Goal: Task Accomplishment & Management: Manage account settings

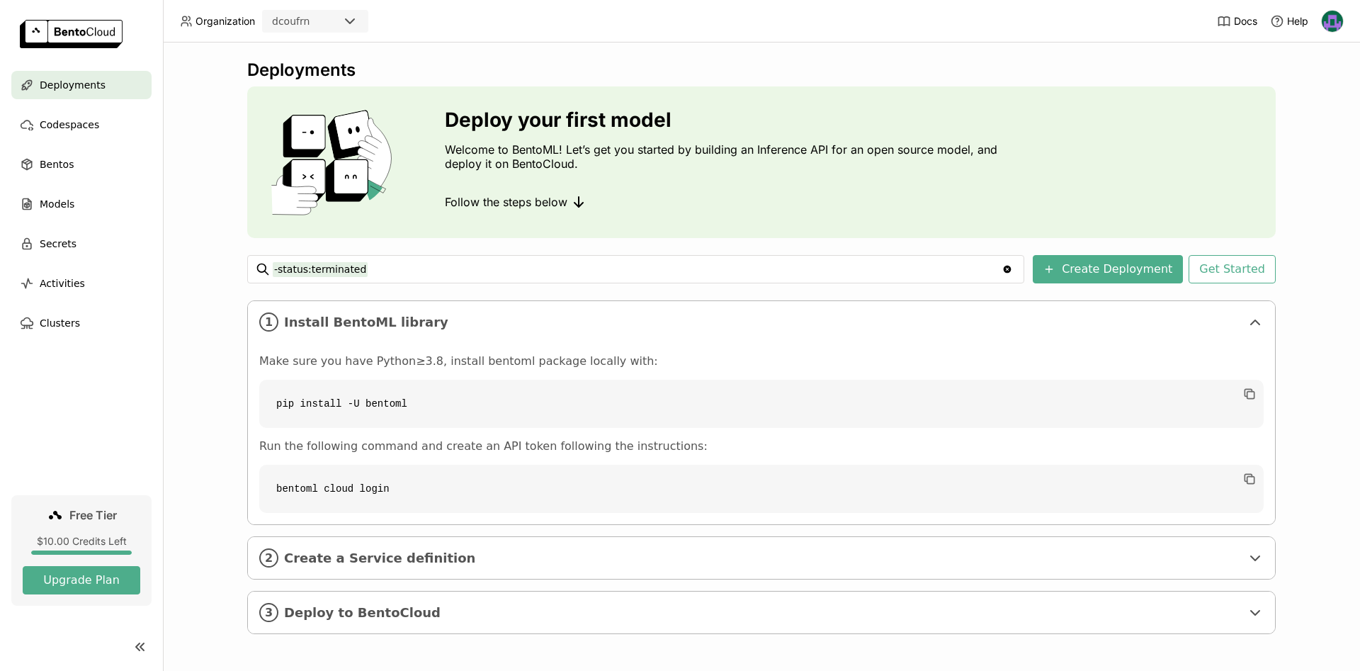
drag, startPoint x: 821, startPoint y: 33, endPoint x: 356, endPoint y: 92, distance: 469.1
click at [806, 35] on header "Organization dcoufrn Docs Help" at bounding box center [680, 21] width 1360 height 42
click at [103, 126] on div "Codespaces" at bounding box center [81, 124] width 140 height 28
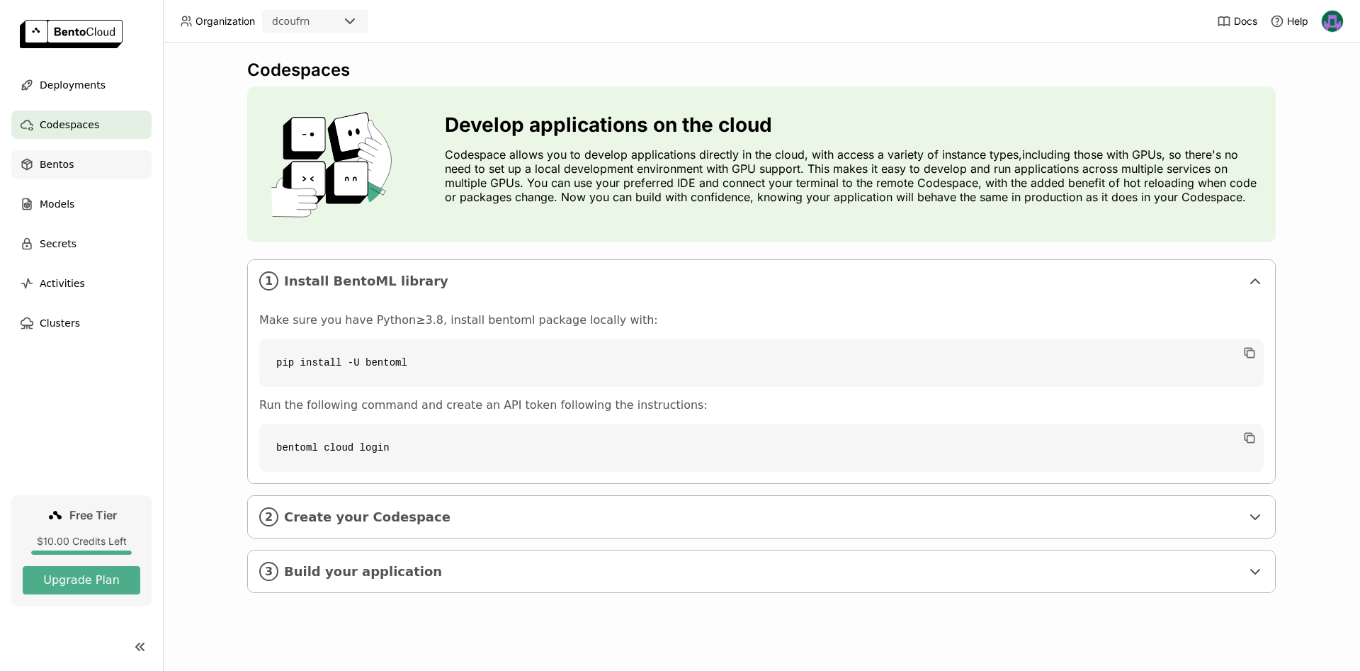
click at [89, 169] on div "Bentos" at bounding box center [81, 164] width 140 height 28
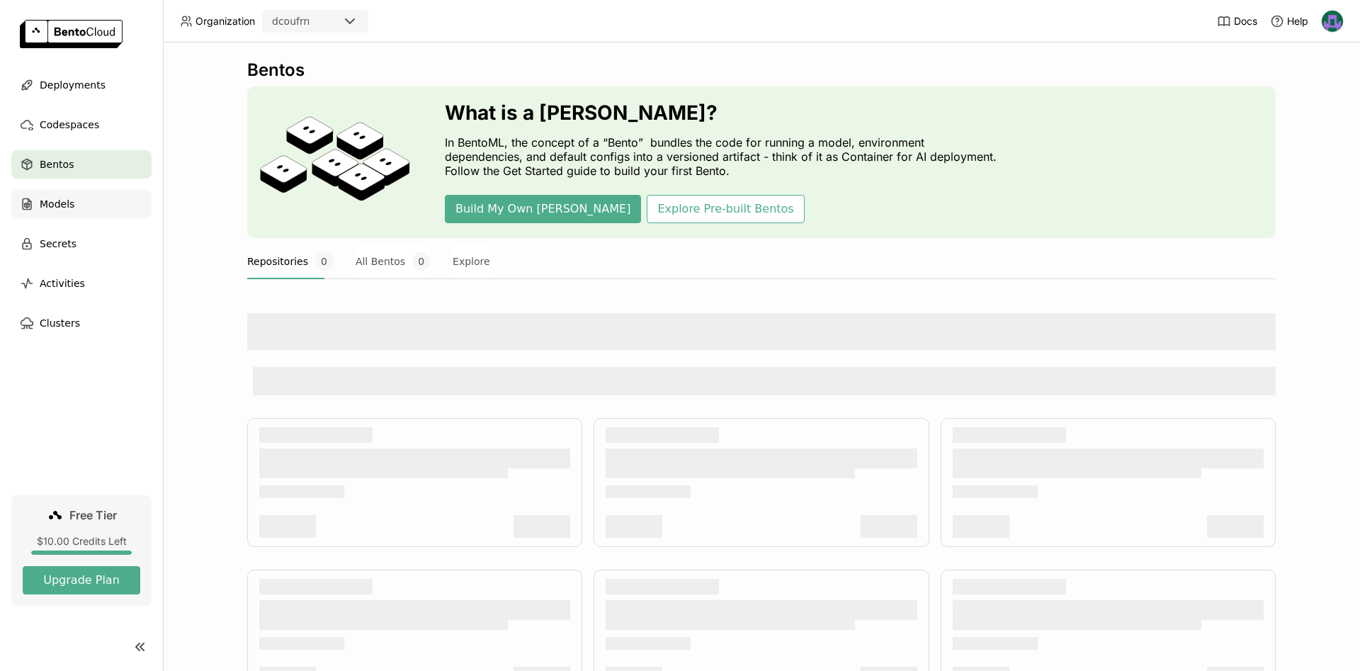
click at [93, 205] on div "Models" at bounding box center [81, 204] width 140 height 28
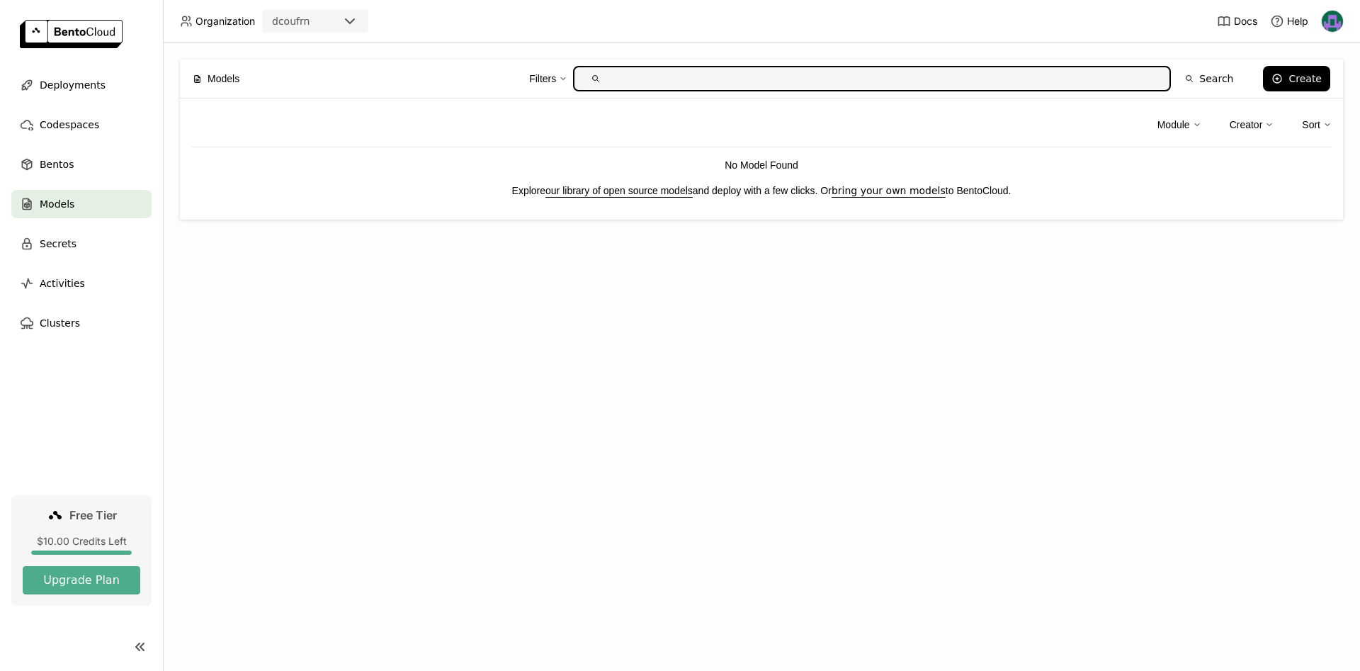
drag, startPoint x: 996, startPoint y: 21, endPoint x: 1073, endPoint y: 13, distance: 77.6
click at [1002, 20] on header "Organization dcoufrn Docs Help" at bounding box center [680, 21] width 1360 height 42
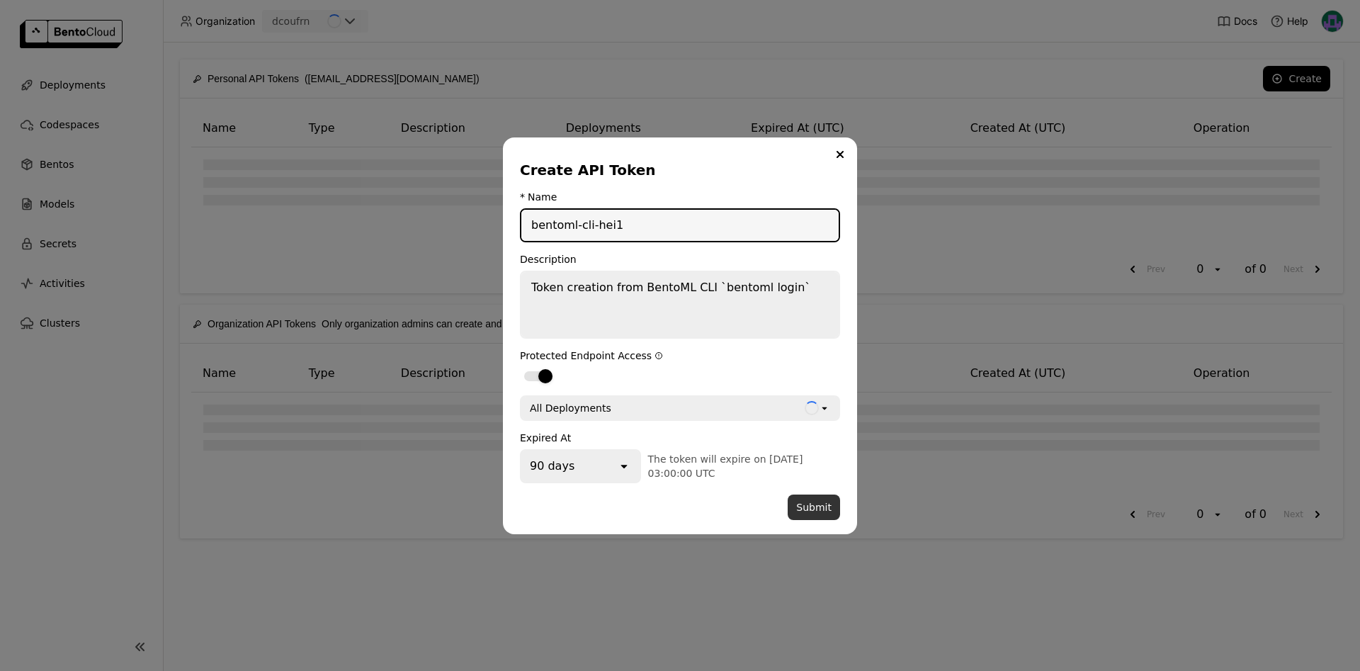
click at [820, 504] on button "Submit" at bounding box center [814, 506] width 52 height 25
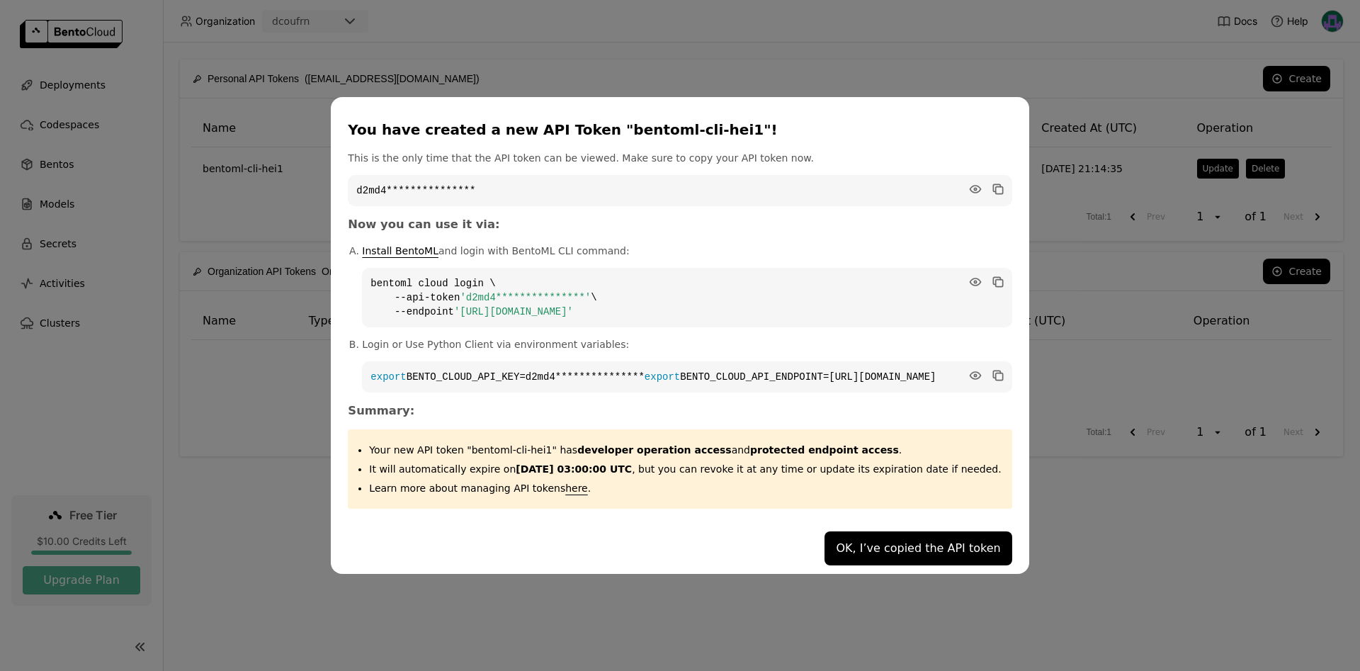
drag, startPoint x: 681, startPoint y: 305, endPoint x: 402, endPoint y: 271, distance: 281.9
click at [401, 273] on code "**********" at bounding box center [686, 297] width 649 height 59
copy code "**********"
click at [882, 552] on button "OK, I’ve copied the API token" at bounding box center [917, 548] width 187 height 34
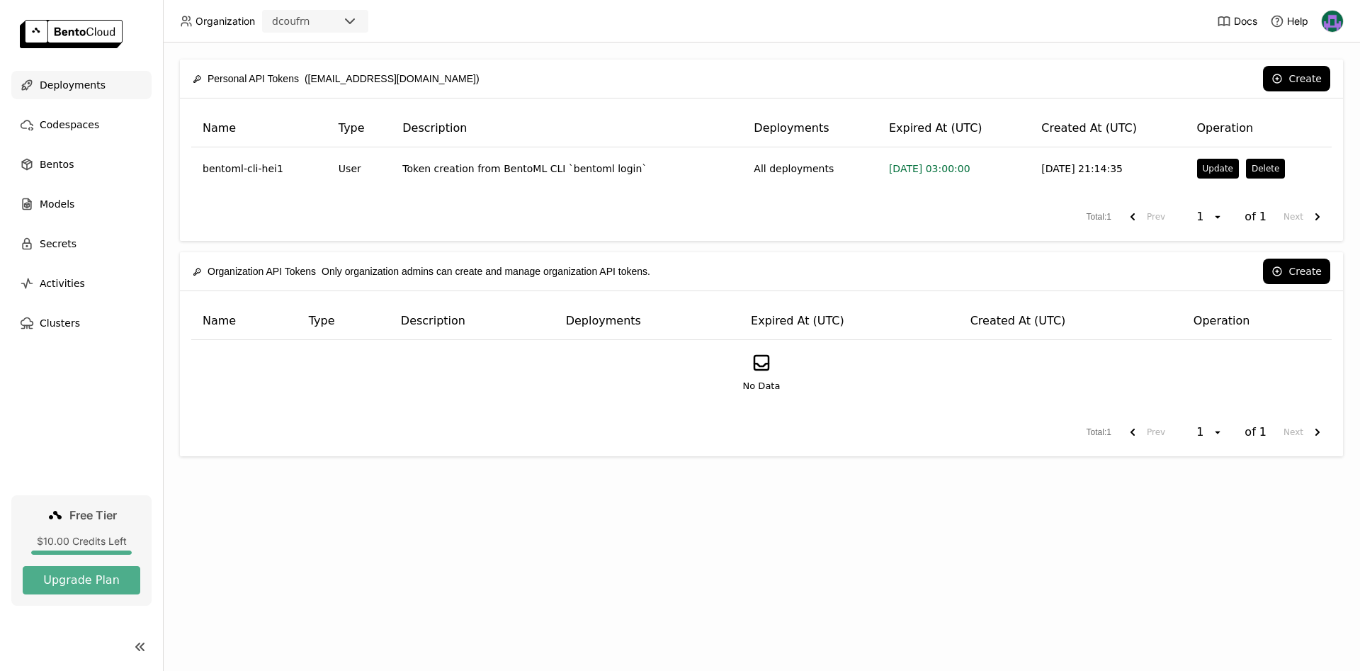
click at [89, 84] on span "Deployments" at bounding box center [73, 84] width 66 height 17
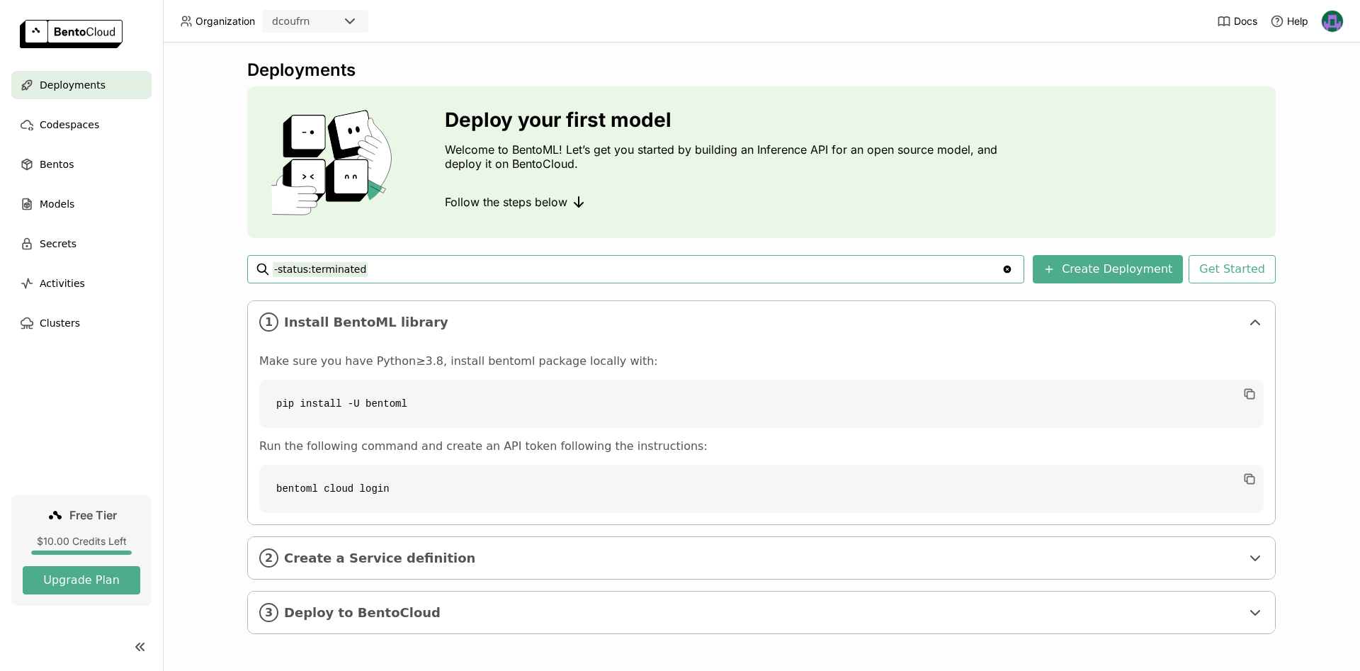
drag, startPoint x: 188, startPoint y: 201, endPoint x: 402, endPoint y: 285, distance: 230.3
click at [188, 200] on div "Deployments Deploy your first model Welcome to BentoML! Let’s get you started b…" at bounding box center [761, 356] width 1197 height 628
click at [188, 161] on div "Deployments Deploy your first model Welcome to BentoML! Let’s get you started b…" at bounding box center [761, 356] width 1197 height 628
click at [348, 21] on icon at bounding box center [350, 21] width 8 height 4
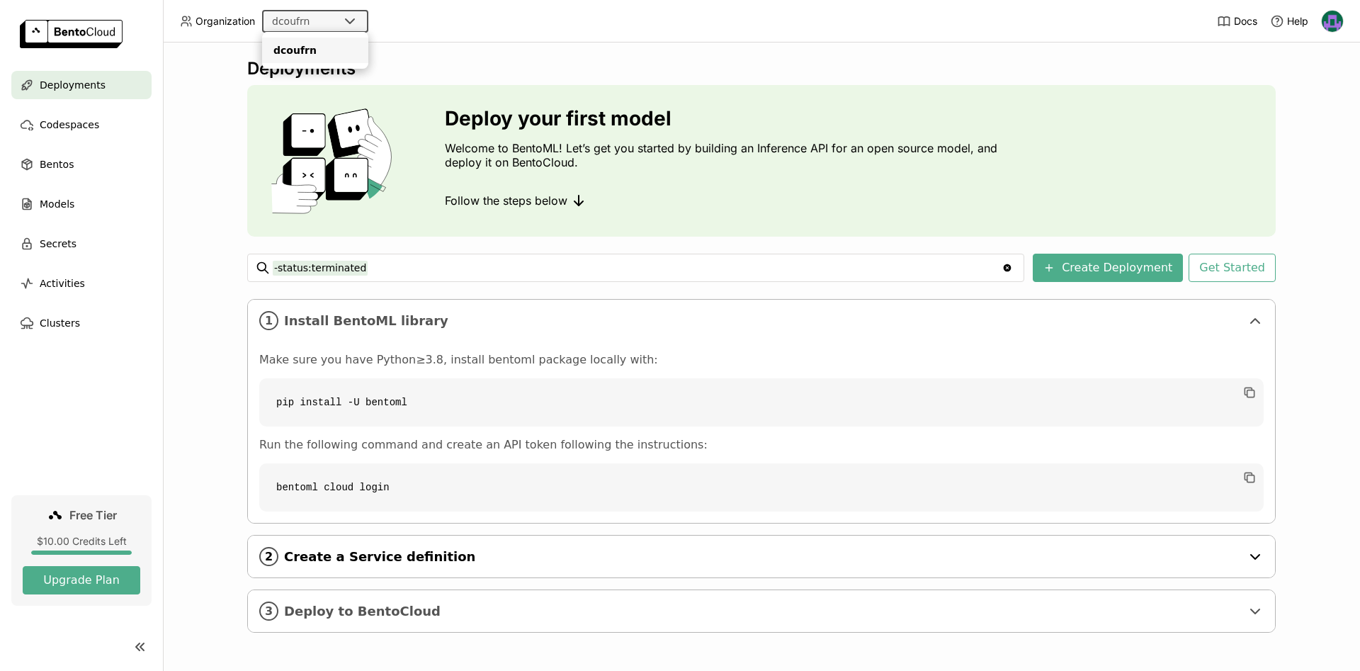
drag, startPoint x: 293, startPoint y: 553, endPoint x: 283, endPoint y: 545, distance: 13.1
click at [294, 553] on span "Create a Service definition" at bounding box center [762, 557] width 957 height 16
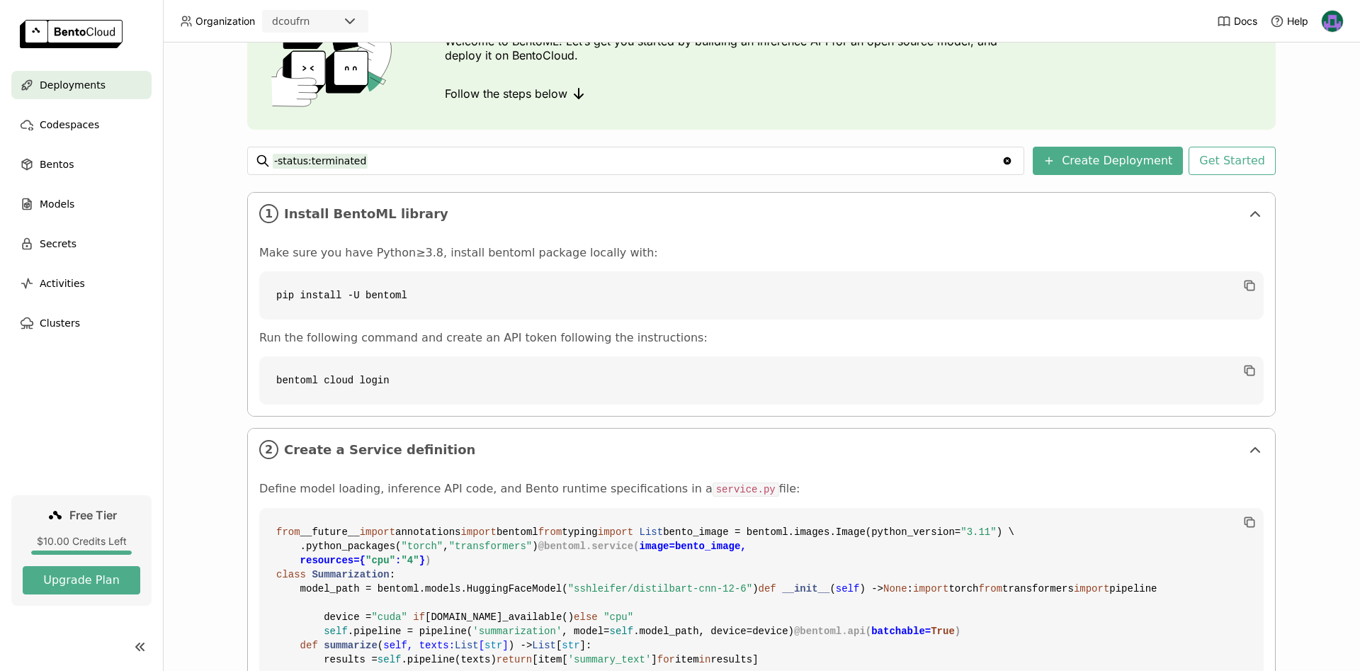
scroll to position [518, 0]
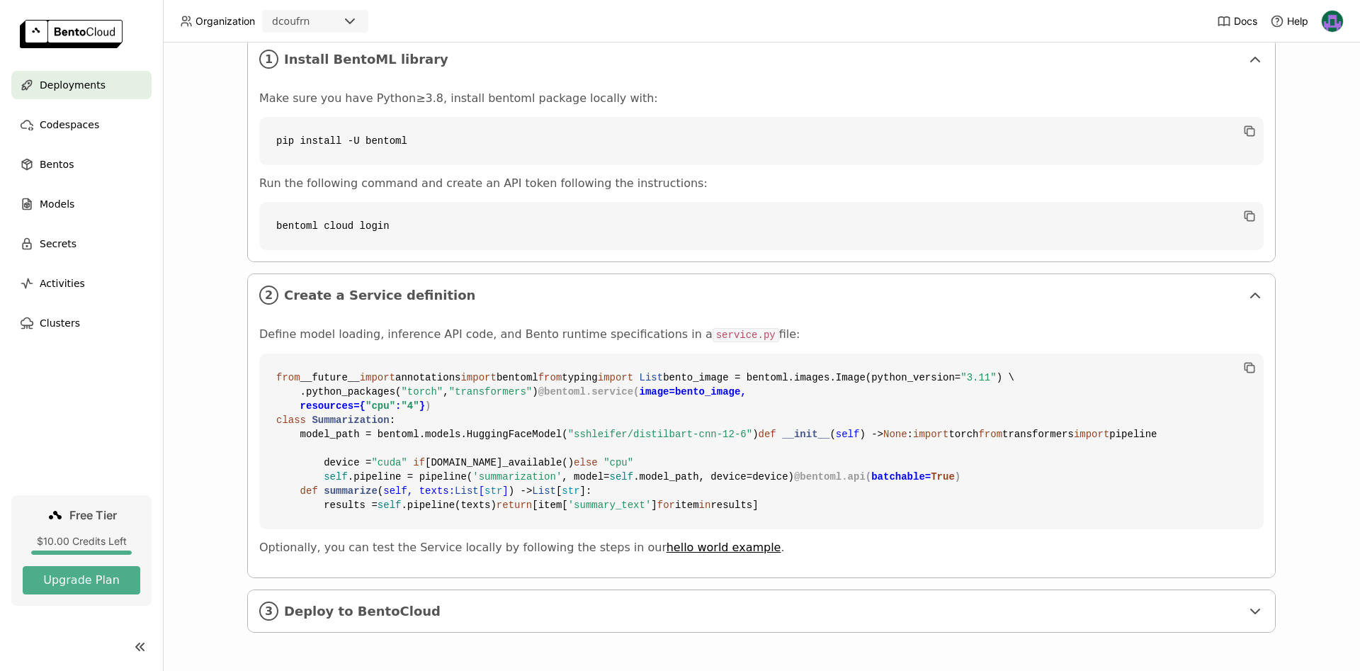
click at [206, 312] on div "Deployments Deploy your first model Welcome to BentoML! Let’s get you started b…" at bounding box center [761, 356] width 1197 height 628
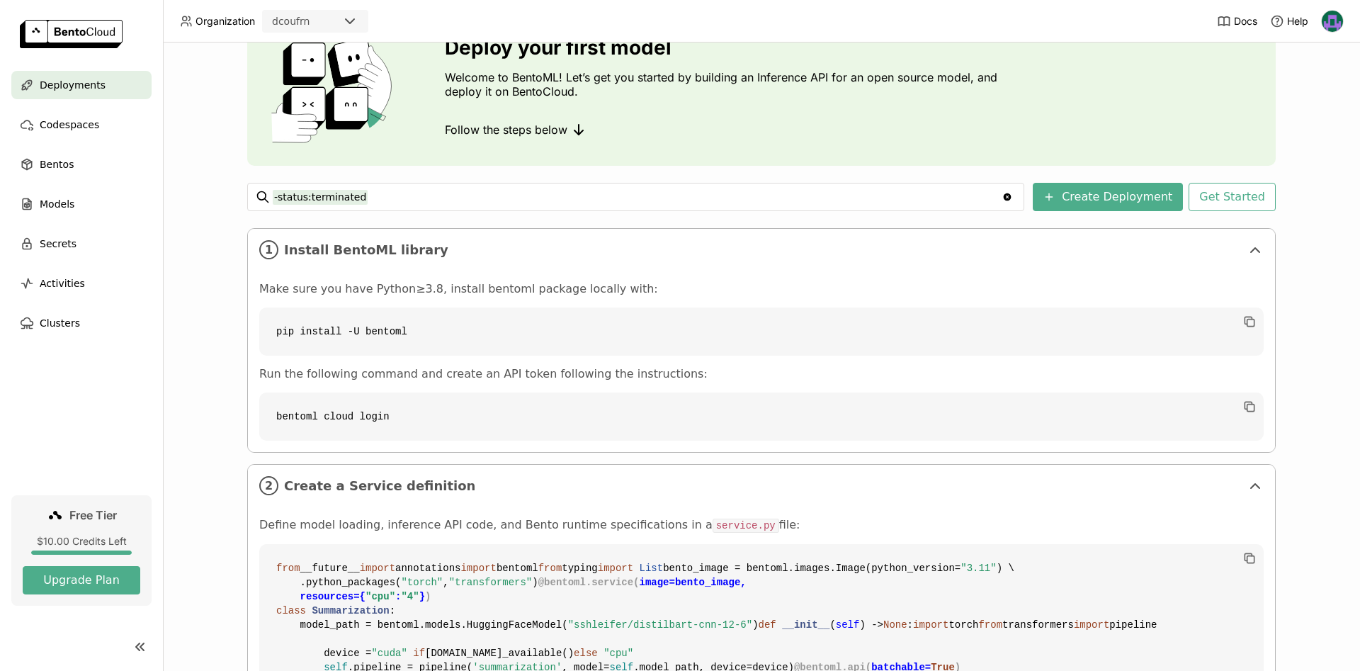
scroll to position [0, 0]
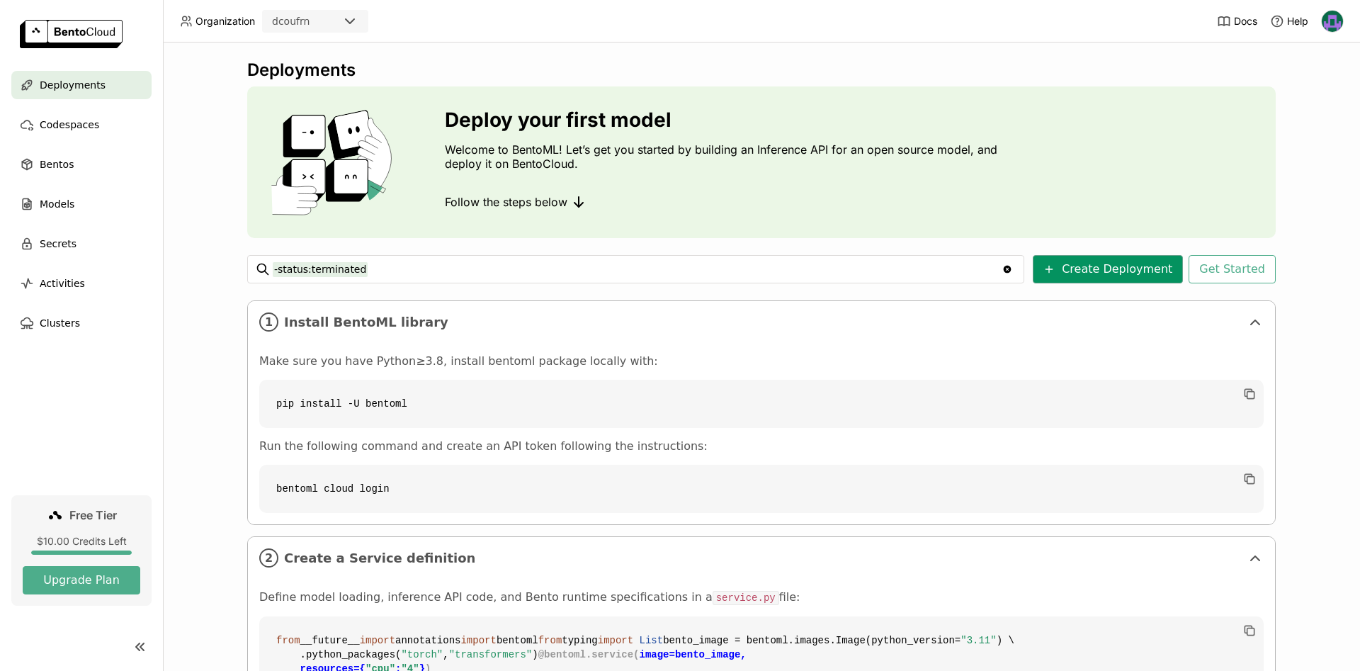
click at [1114, 267] on button "Create Deployment" at bounding box center [1108, 269] width 150 height 28
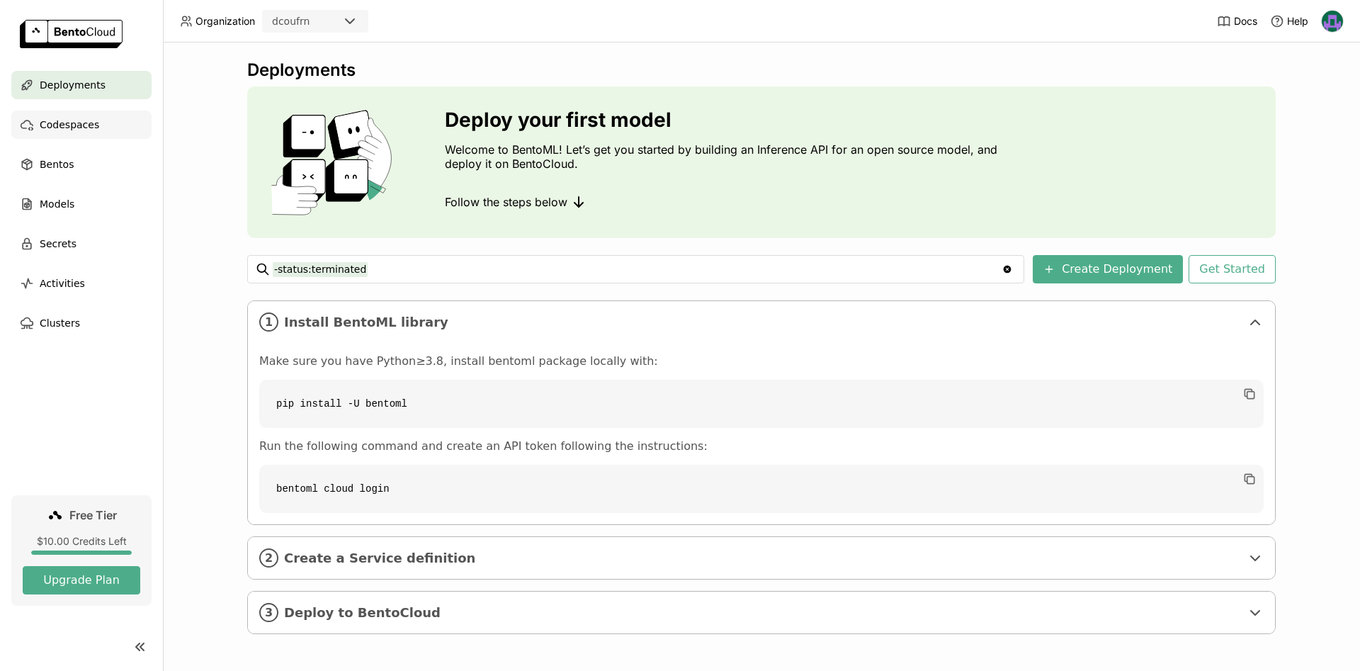
click at [62, 127] on span "Codespaces" at bounding box center [69, 124] width 59 height 17
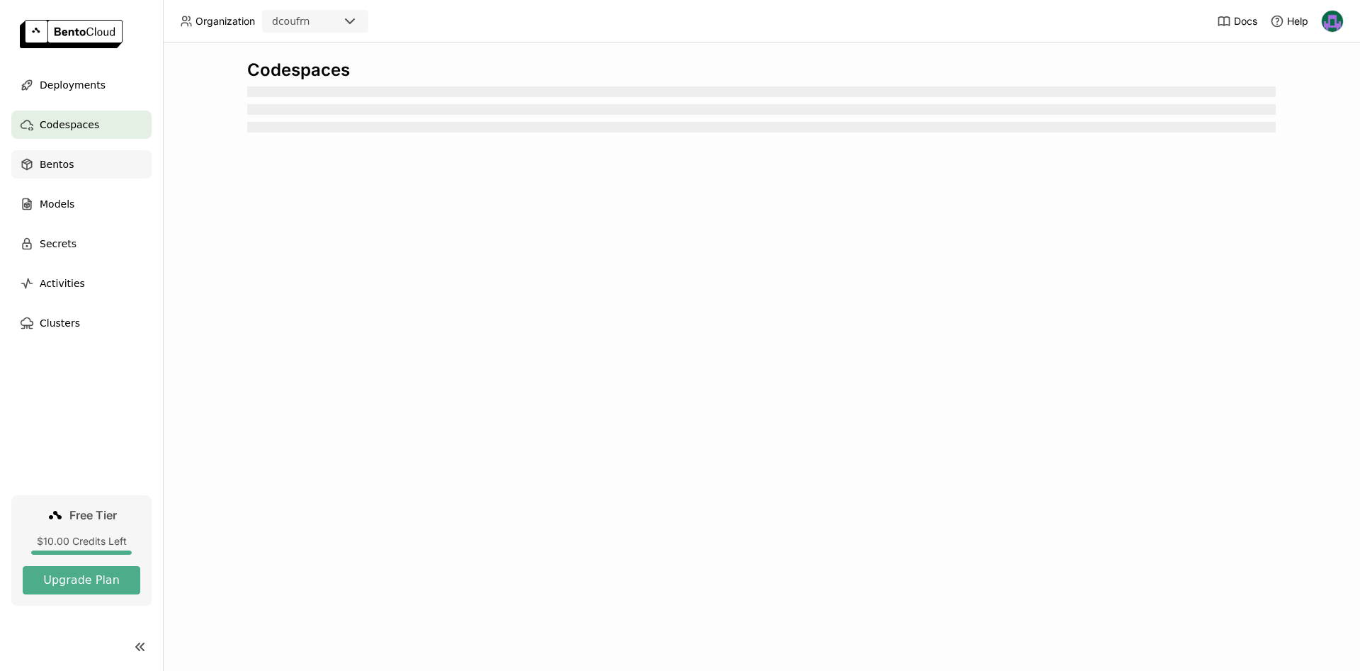
click at [75, 162] on div "Bentos" at bounding box center [81, 164] width 140 height 28
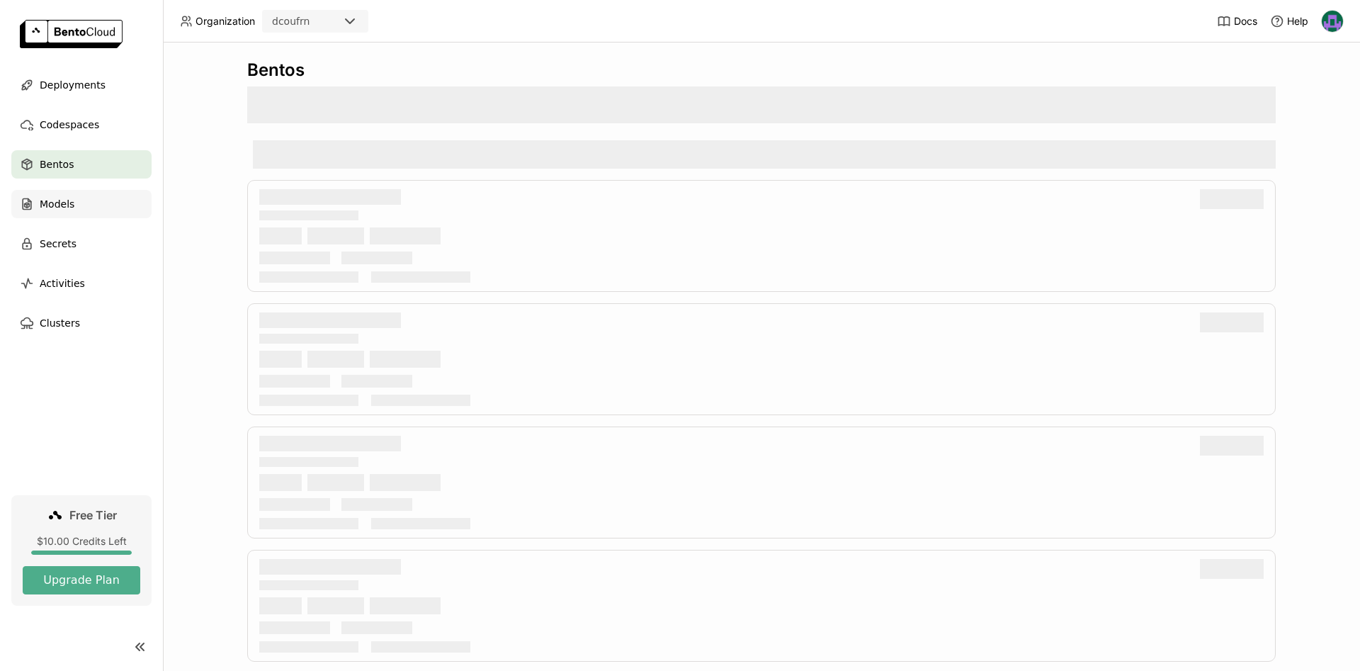
click at [76, 209] on div "Models" at bounding box center [81, 204] width 140 height 28
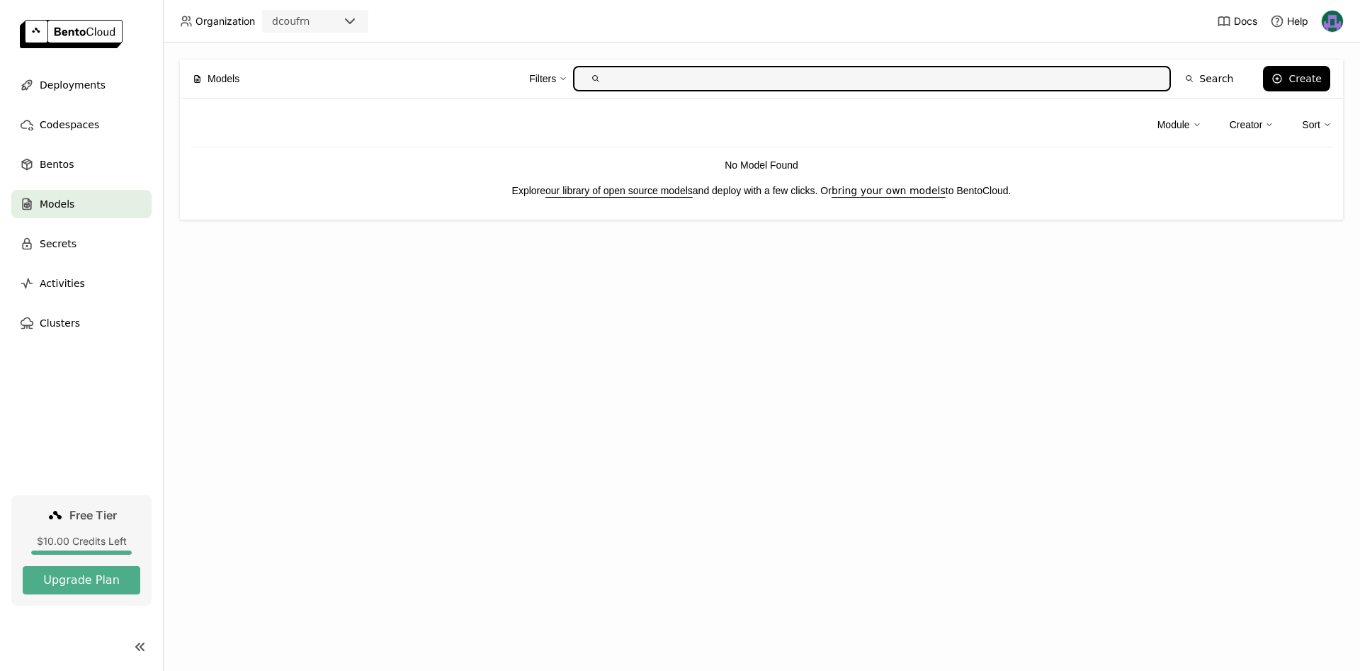
click at [1321, 18] on div at bounding box center [1332, 21] width 23 height 23
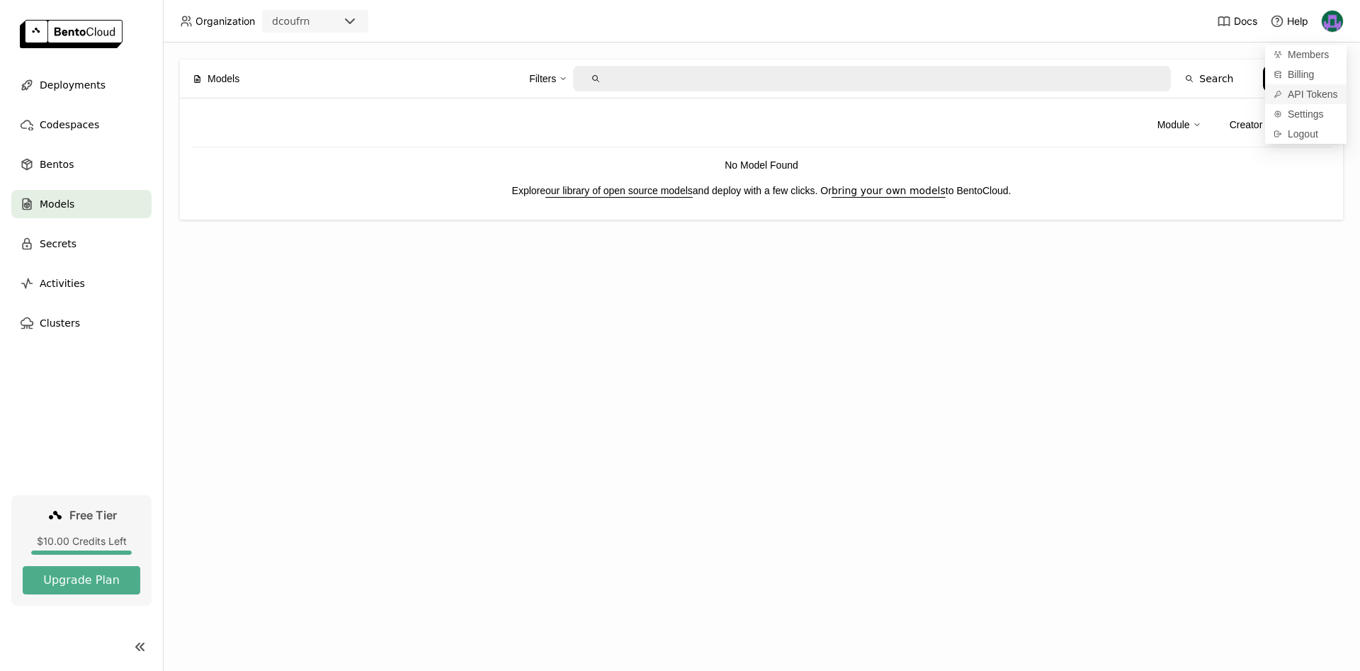
click at [1302, 94] on span "API Tokens" at bounding box center [1312, 94] width 50 height 13
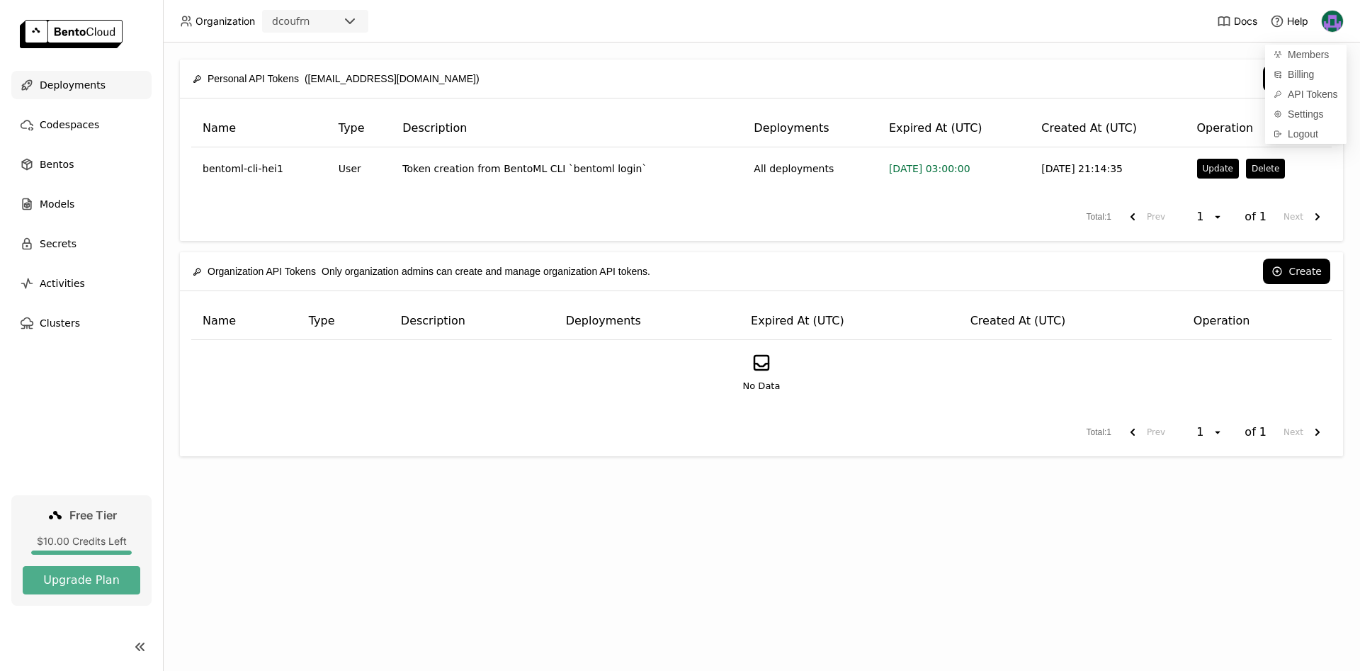
click at [101, 92] on div "Deployments" at bounding box center [81, 85] width 140 height 28
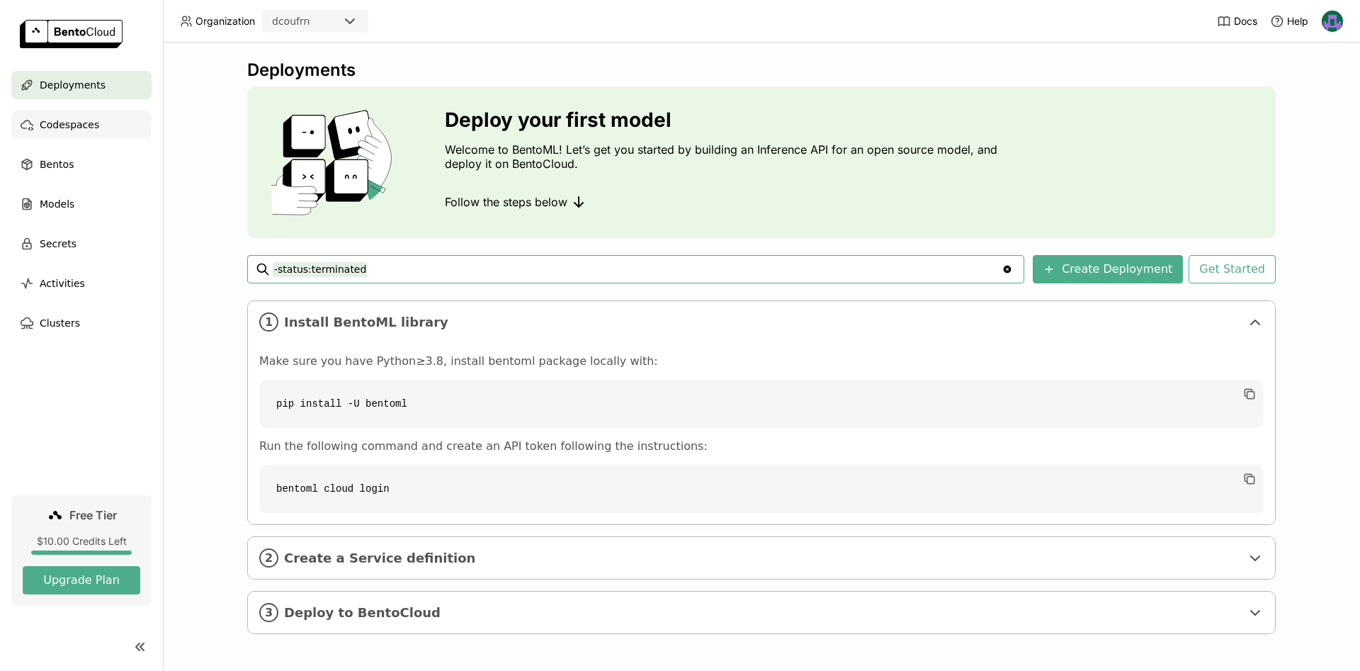
click at [91, 125] on span "Codespaces" at bounding box center [69, 124] width 59 height 17
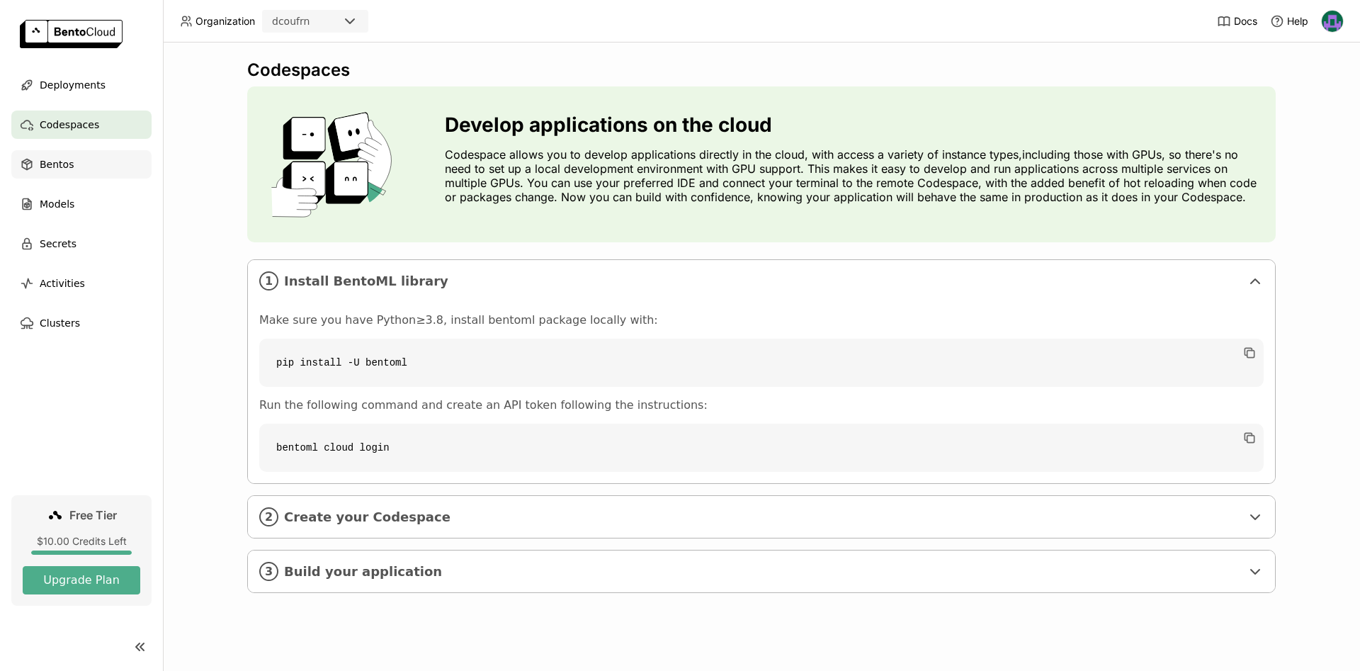
click at [84, 166] on div "Bentos" at bounding box center [81, 164] width 140 height 28
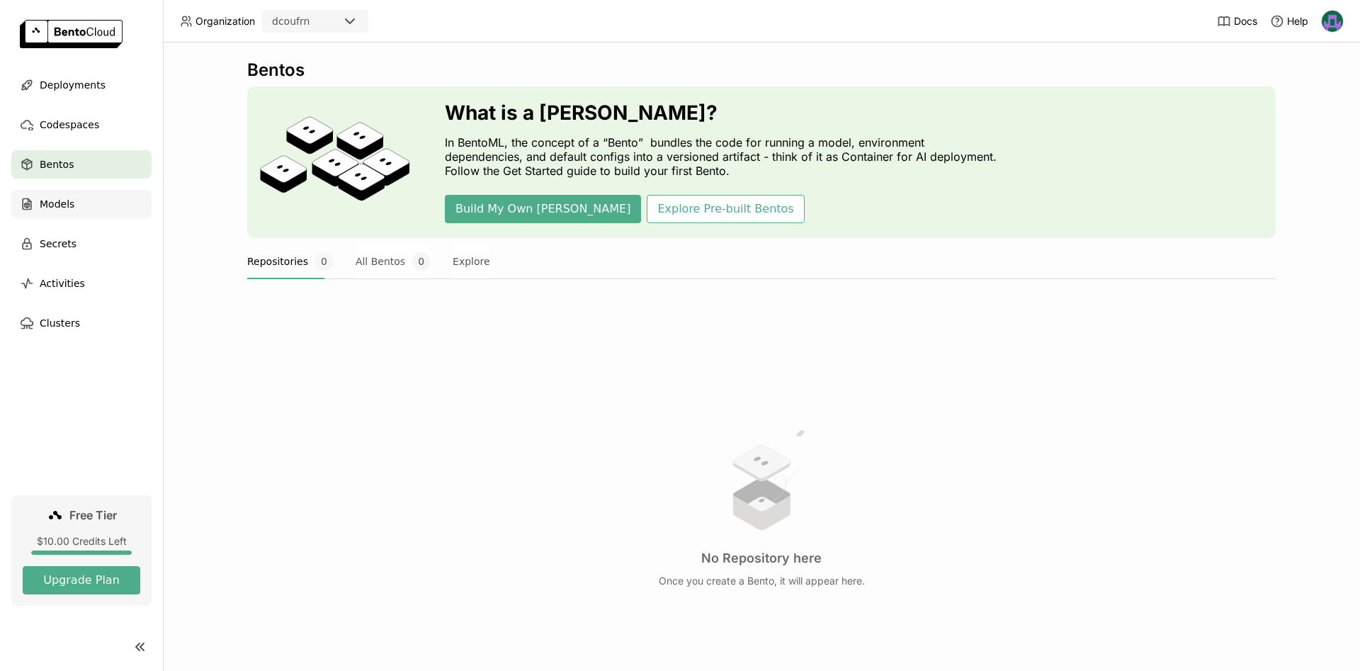
click at [62, 205] on span "Models" at bounding box center [57, 203] width 35 height 17
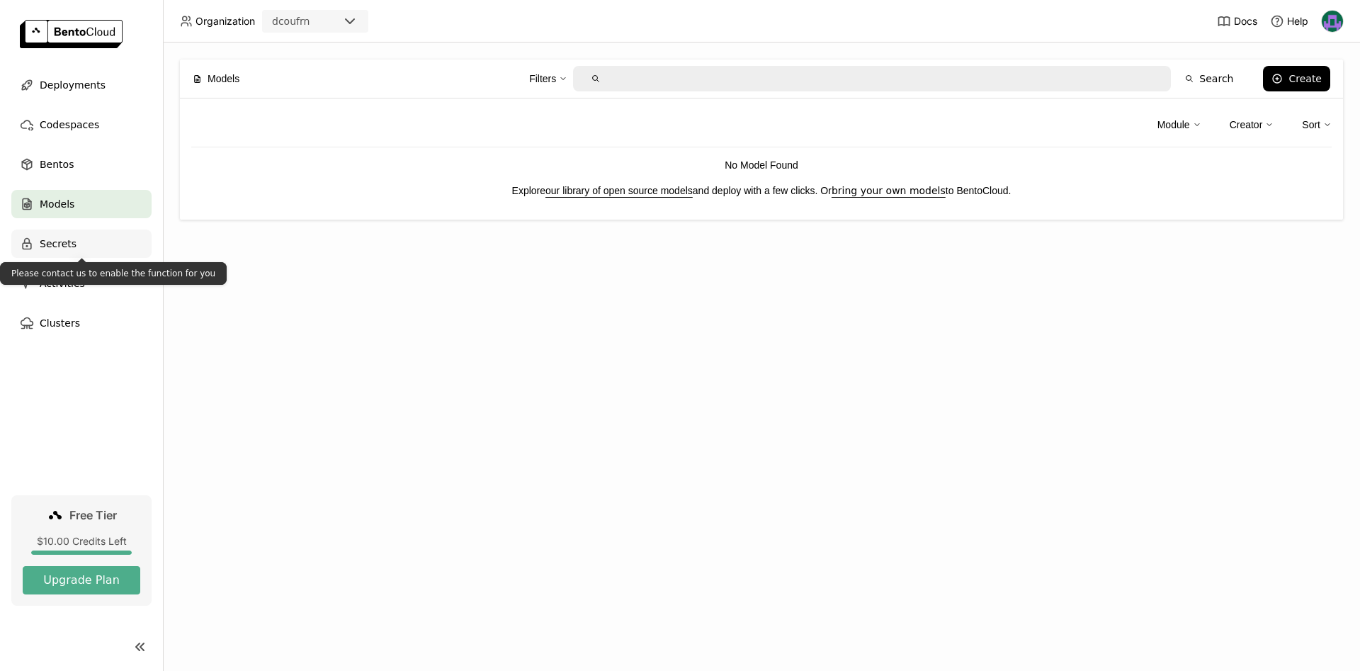
drag, startPoint x: 67, startPoint y: 247, endPoint x: 65, endPoint y: 256, distance: 9.3
click at [66, 247] on span "Secrets" at bounding box center [58, 243] width 37 height 17
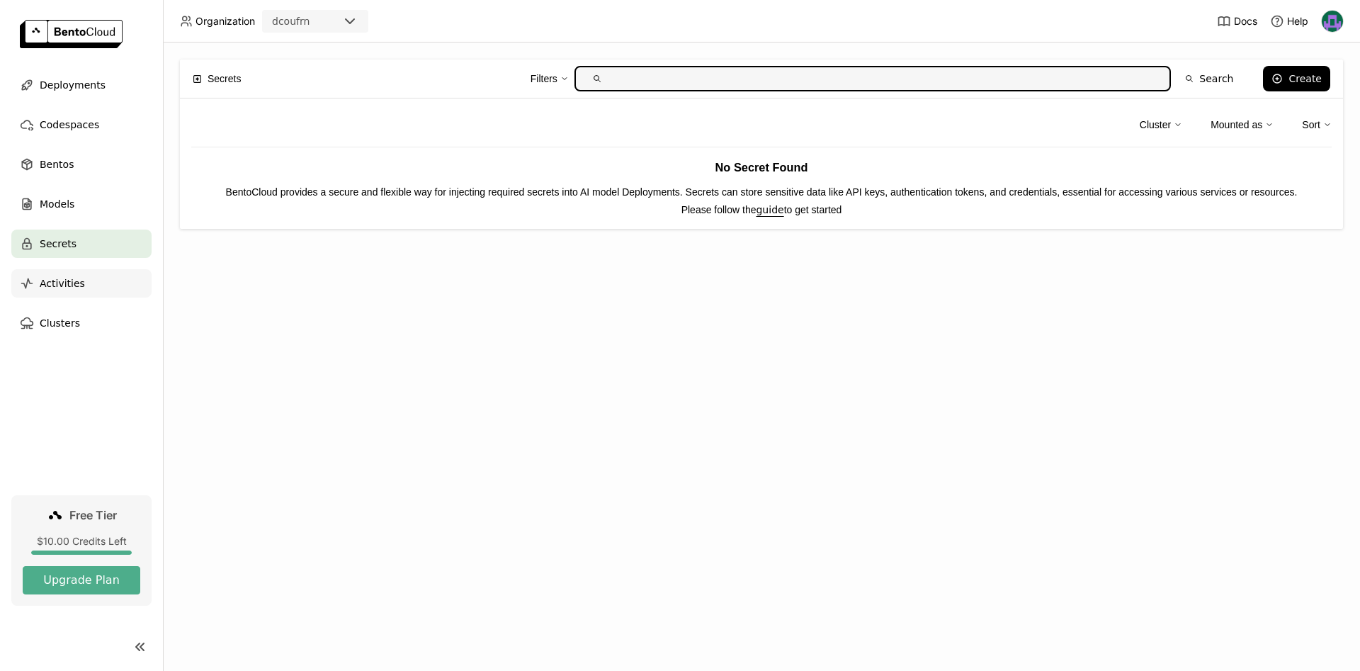
click at [66, 287] on span "Activities" at bounding box center [62, 283] width 45 height 17
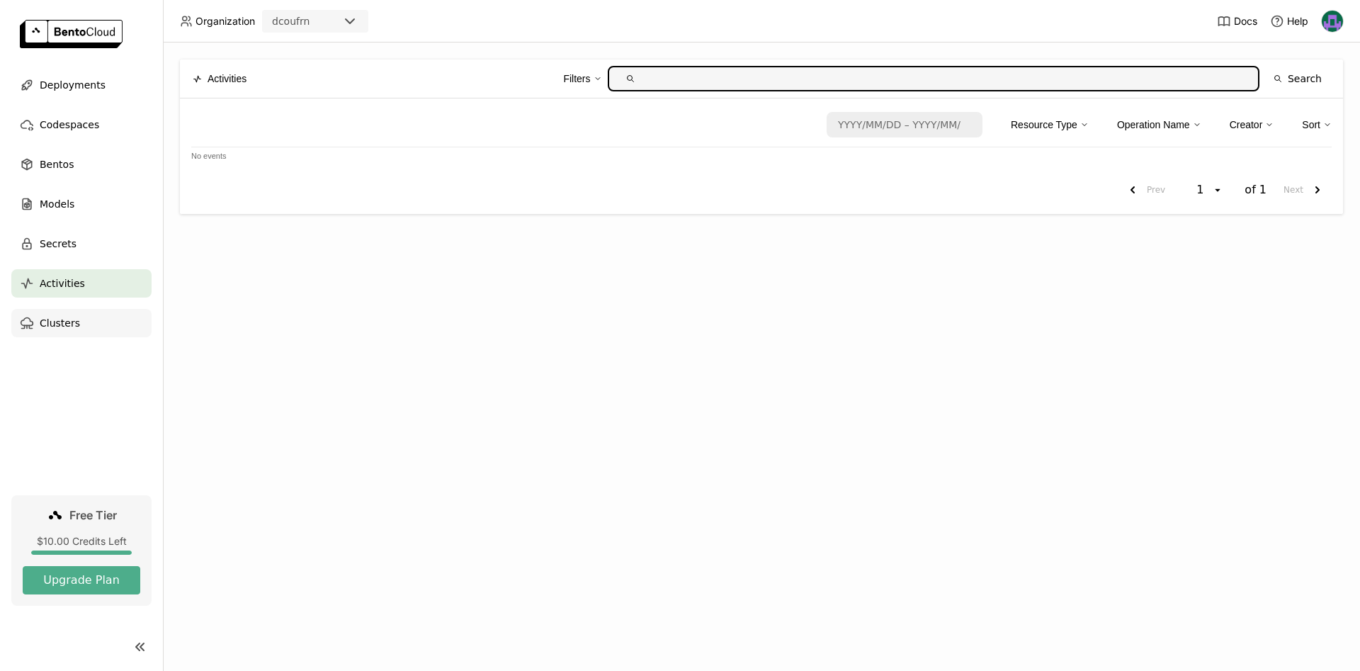
click at [67, 319] on span "Clusters" at bounding box center [60, 322] width 40 height 17
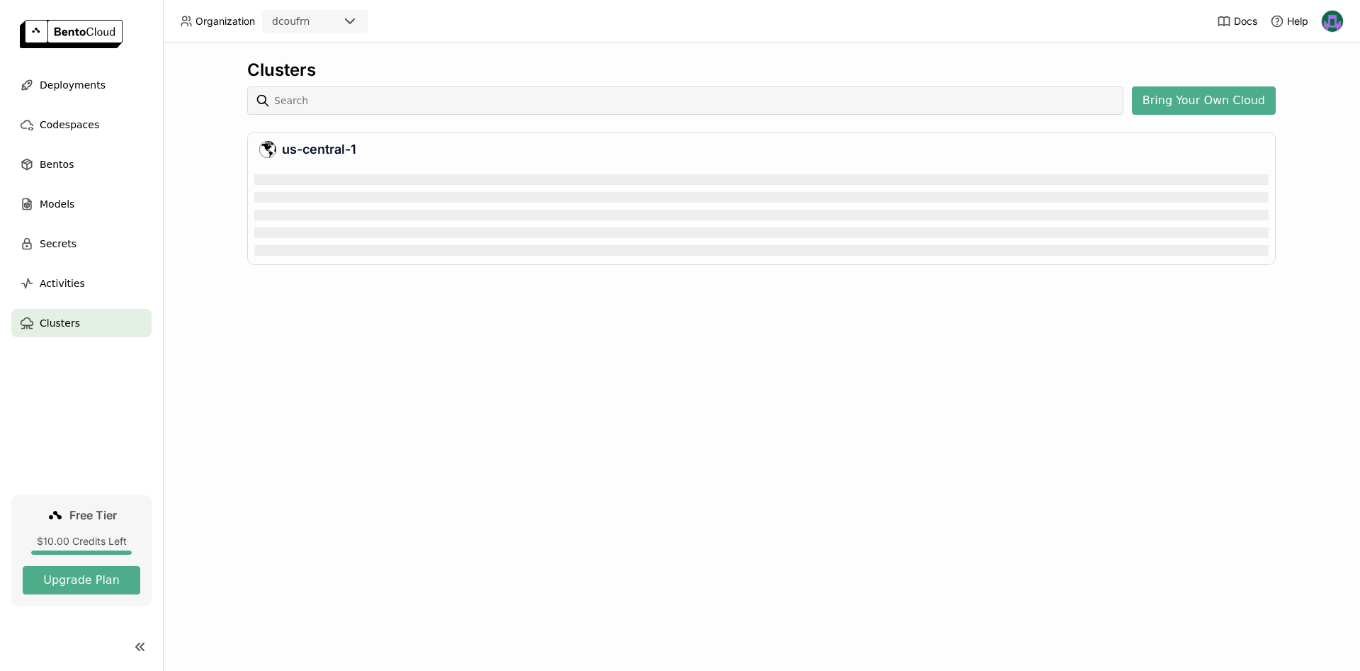
click at [1336, 16] on img at bounding box center [1331, 21] width 21 height 21
click at [1306, 132] on span "Logout" at bounding box center [1302, 133] width 30 height 13
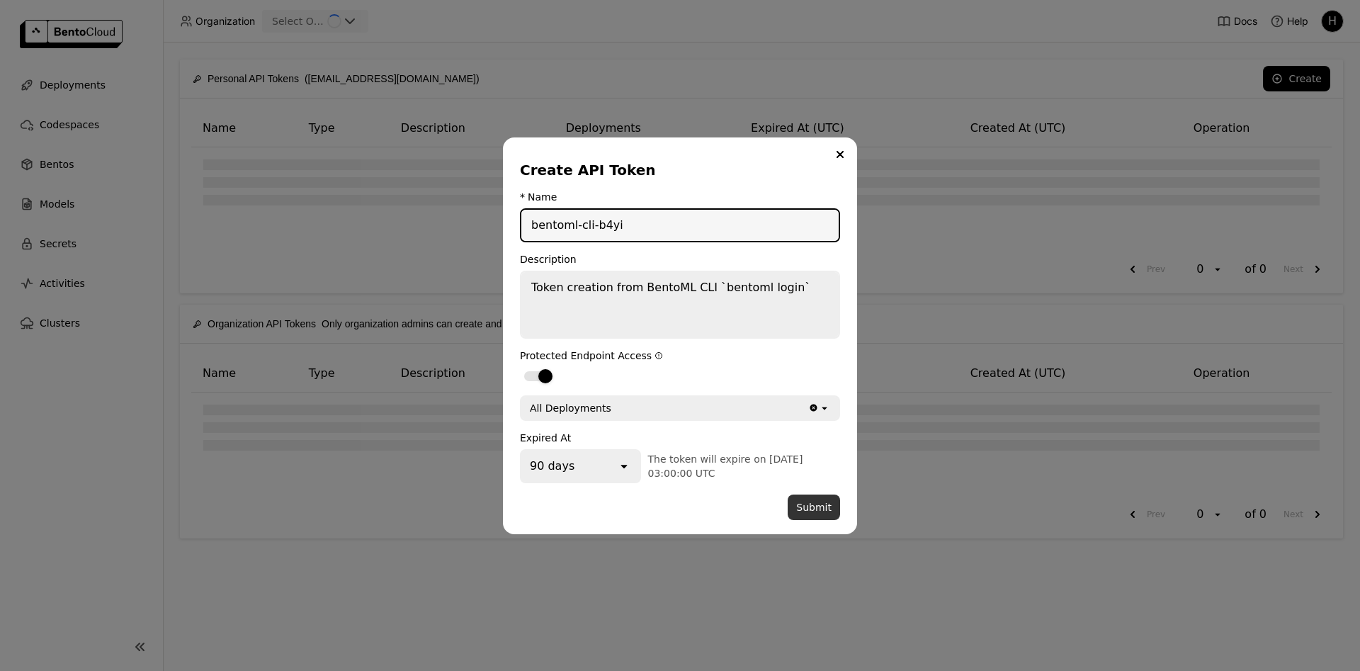
click at [814, 502] on button "Submit" at bounding box center [814, 506] width 52 height 25
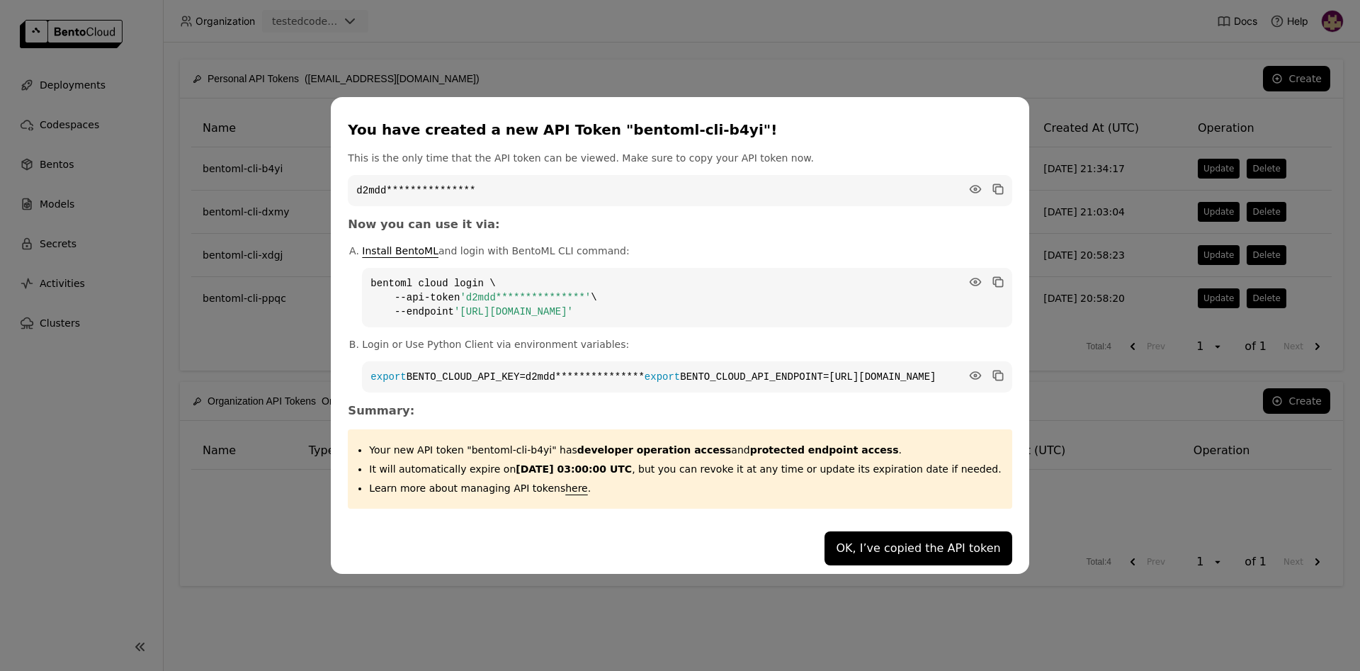
click at [845, 557] on button "OK, I’ve copied the API token" at bounding box center [917, 548] width 187 height 34
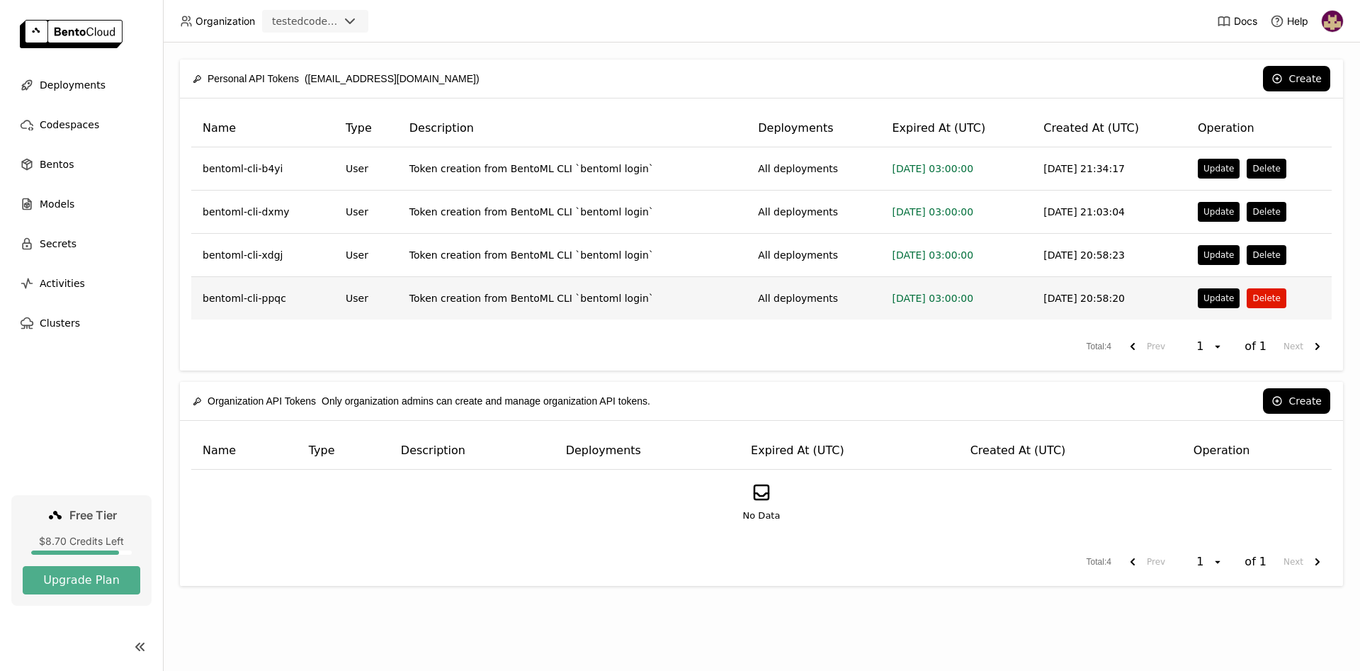
click at [1259, 294] on button "Delete" at bounding box center [1265, 298] width 39 height 20
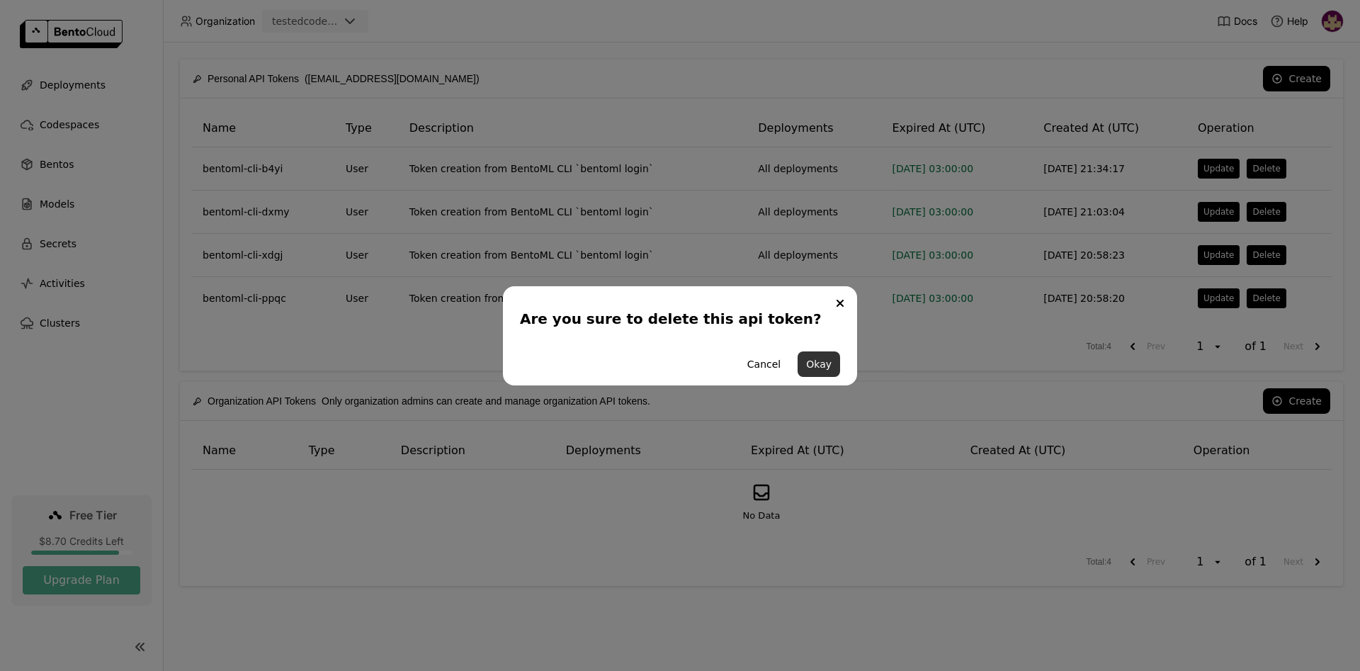
click at [819, 363] on button "Okay" at bounding box center [818, 363] width 42 height 25
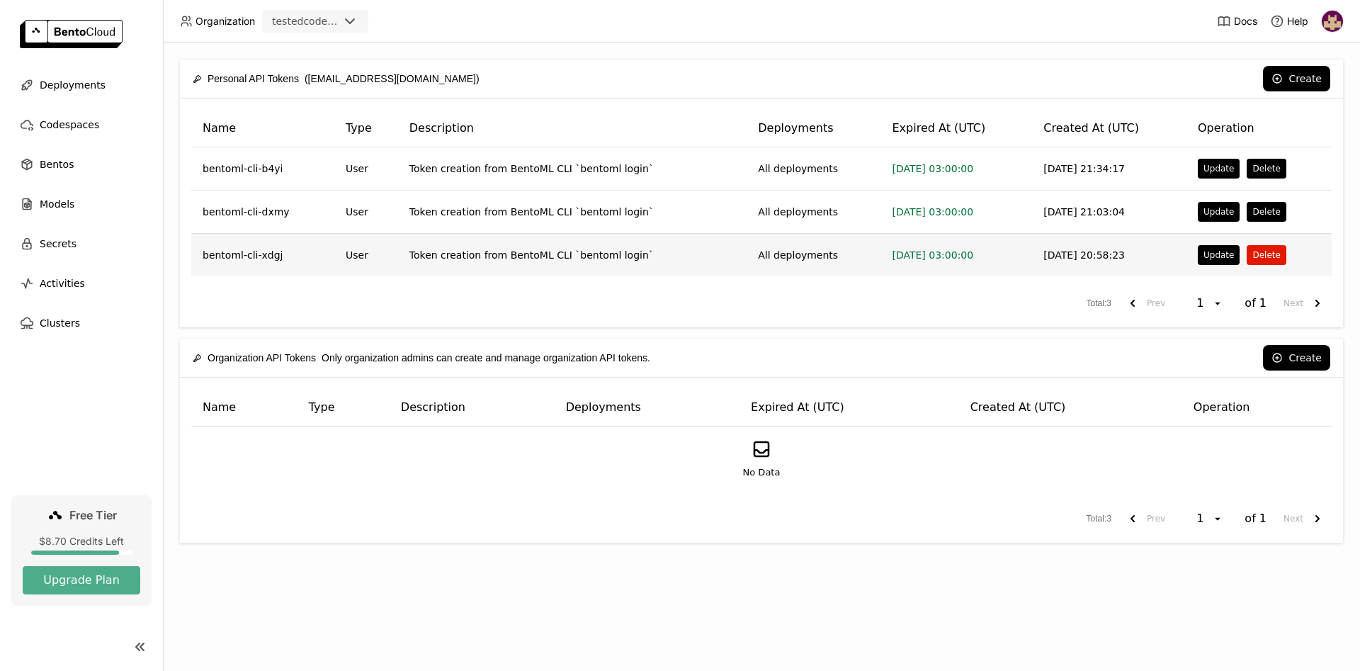
click at [1258, 256] on button "Delete" at bounding box center [1265, 255] width 39 height 20
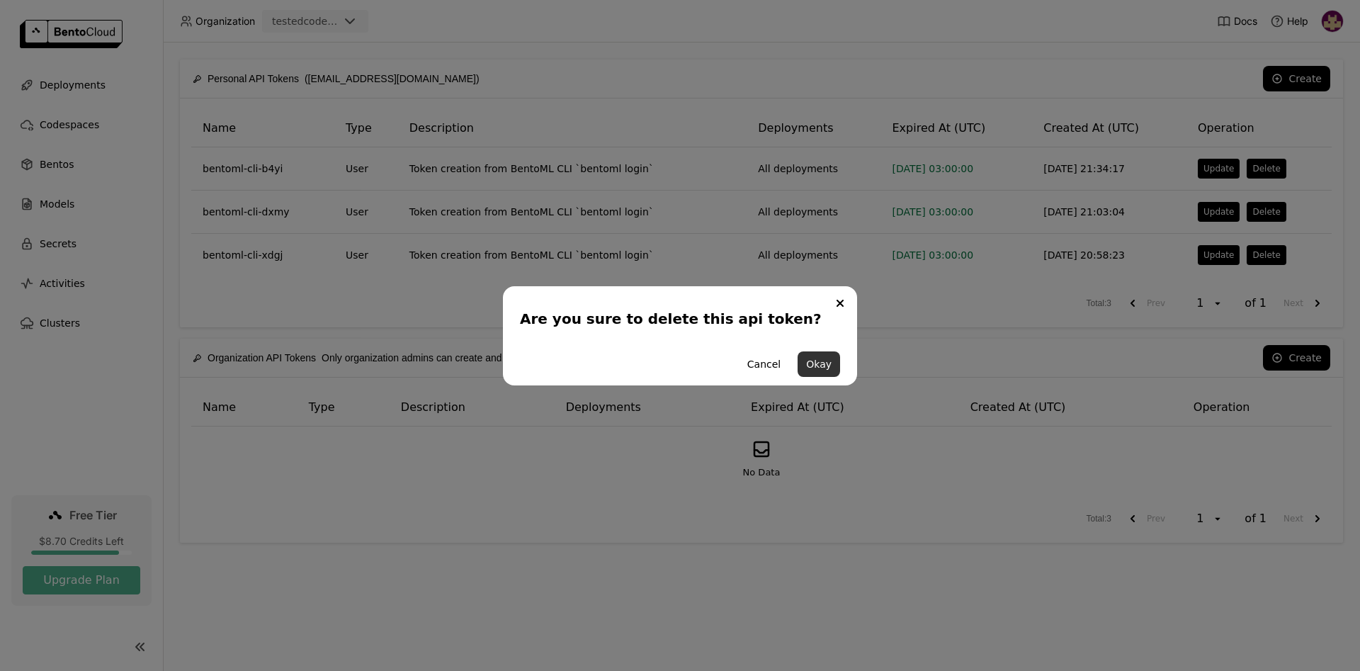
click at [802, 366] on button "Okay" at bounding box center [818, 363] width 42 height 25
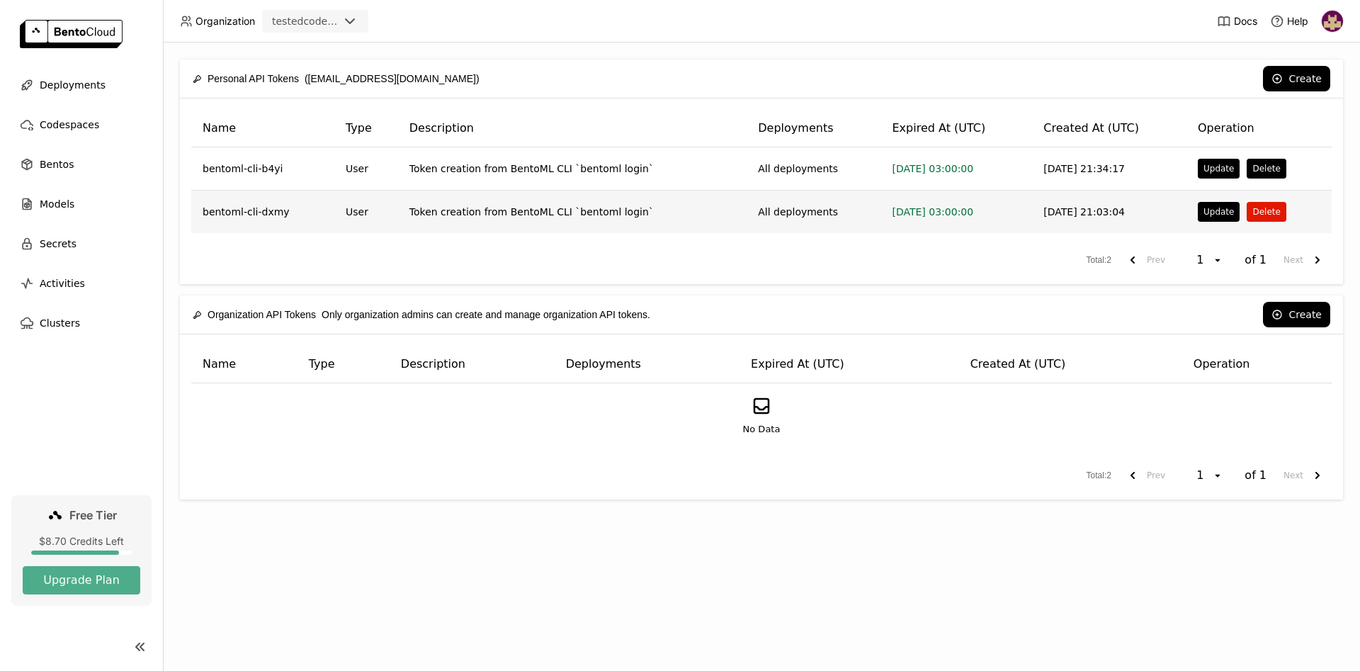
click at [1254, 213] on button "Delete" at bounding box center [1265, 212] width 39 height 20
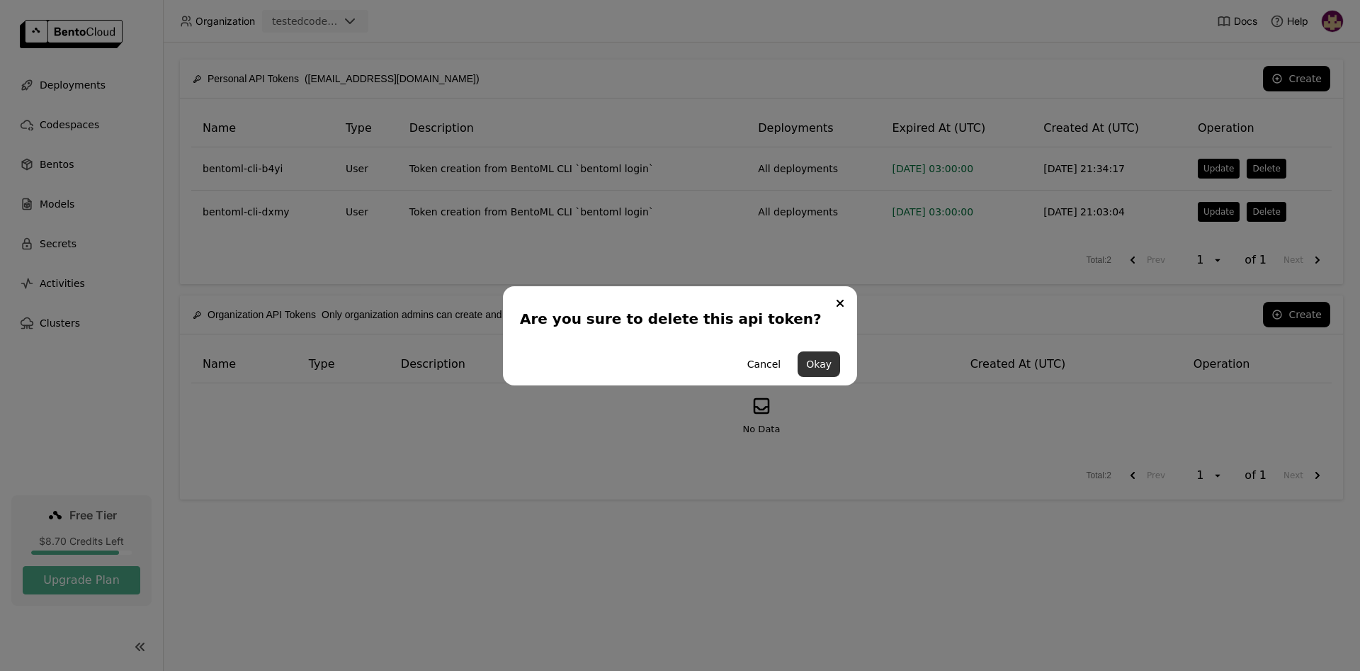
click at [824, 361] on button "Okay" at bounding box center [818, 363] width 42 height 25
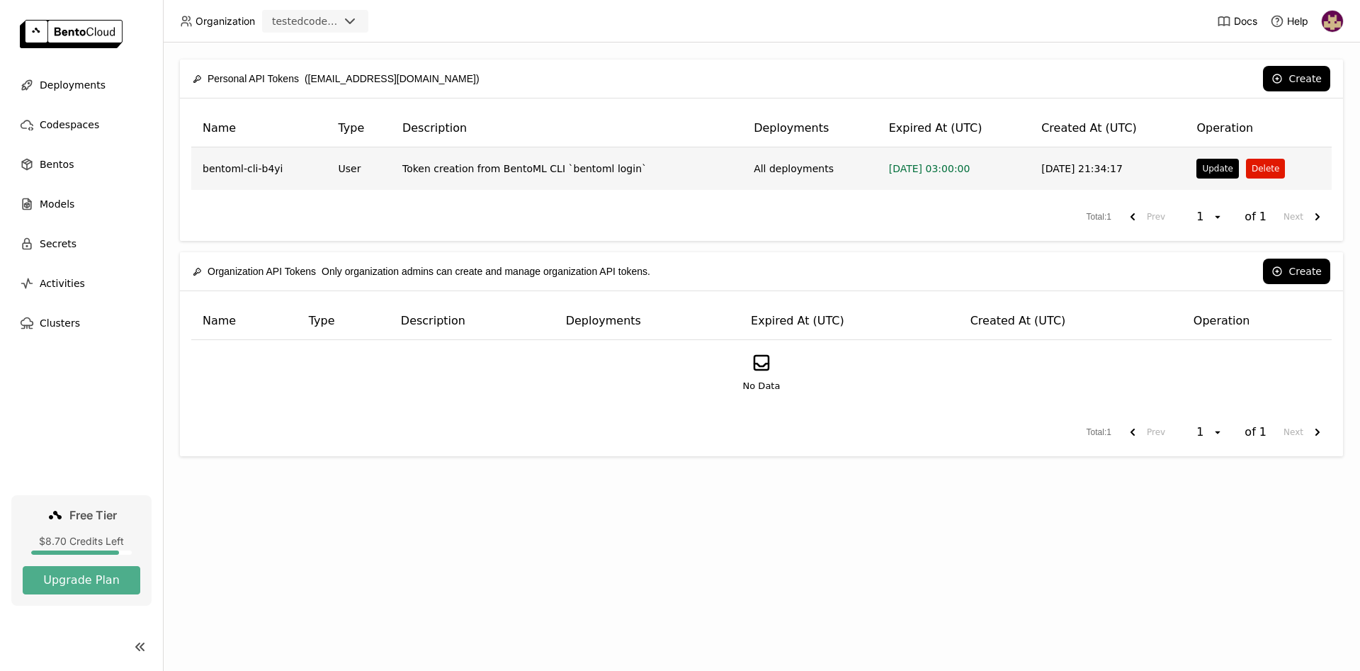
click at [1256, 166] on button "Delete" at bounding box center [1265, 169] width 39 height 20
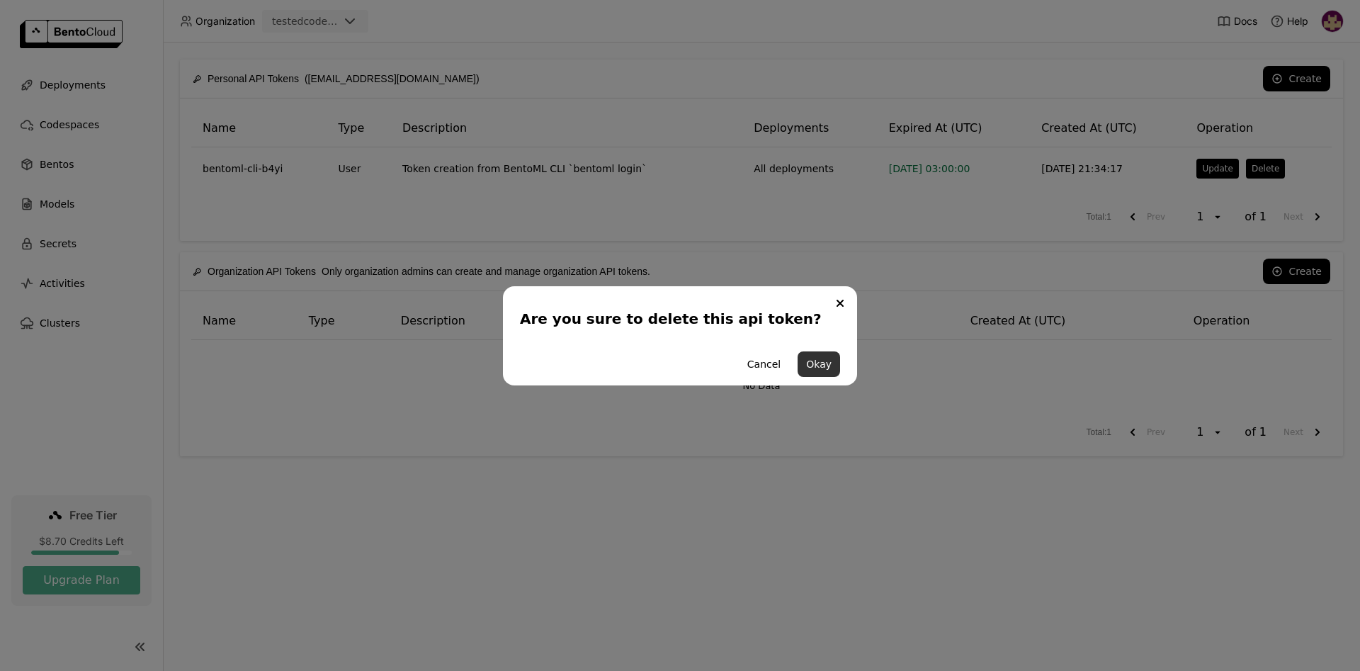
click at [820, 364] on button "Okay" at bounding box center [818, 363] width 42 height 25
